Goal: Information Seeking & Learning: Check status

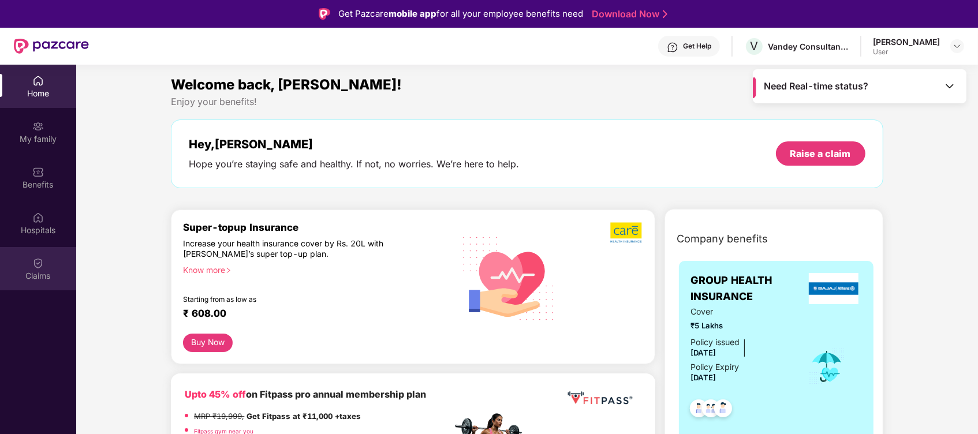
click at [34, 272] on div "Claims" at bounding box center [38, 276] width 76 height 12
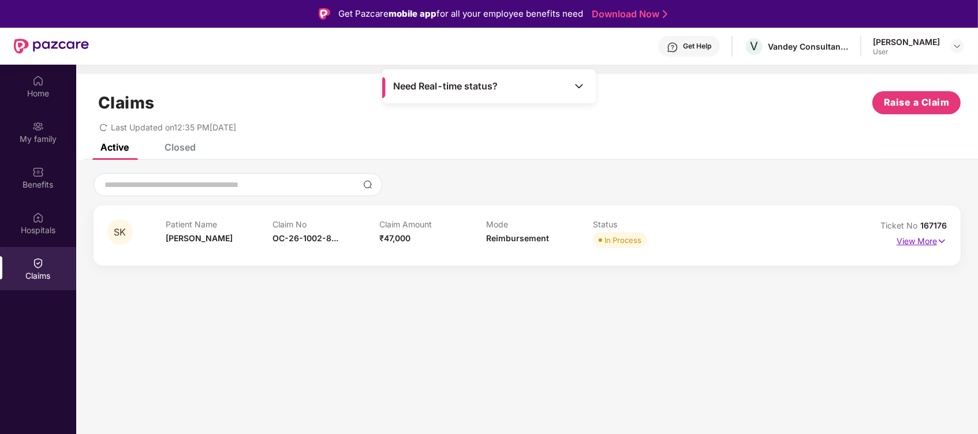
click at [914, 233] on p "View More" at bounding box center [922, 240] width 50 height 16
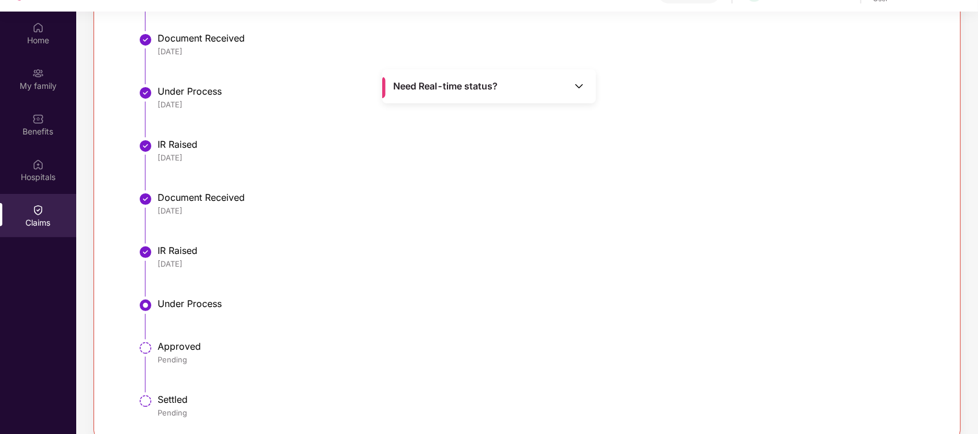
scroll to position [374, 0]
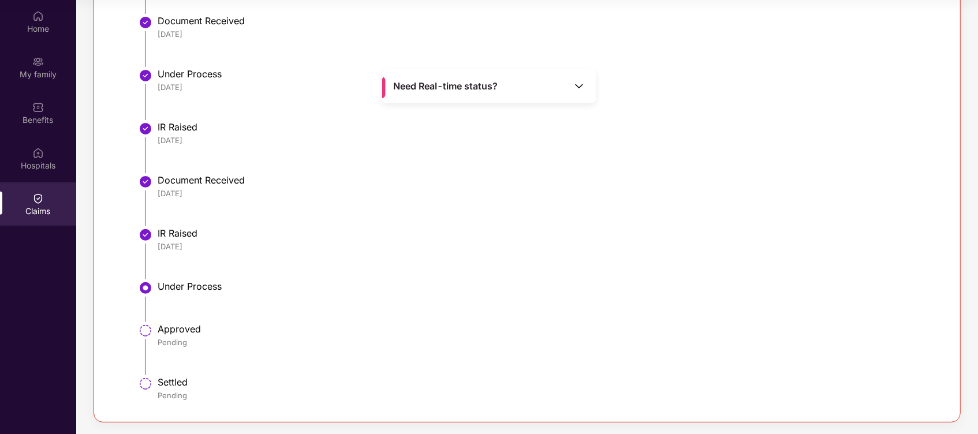
click at [186, 340] on div "Pending" at bounding box center [546, 342] width 777 height 10
